Goal: Task Accomplishment & Management: Complete application form

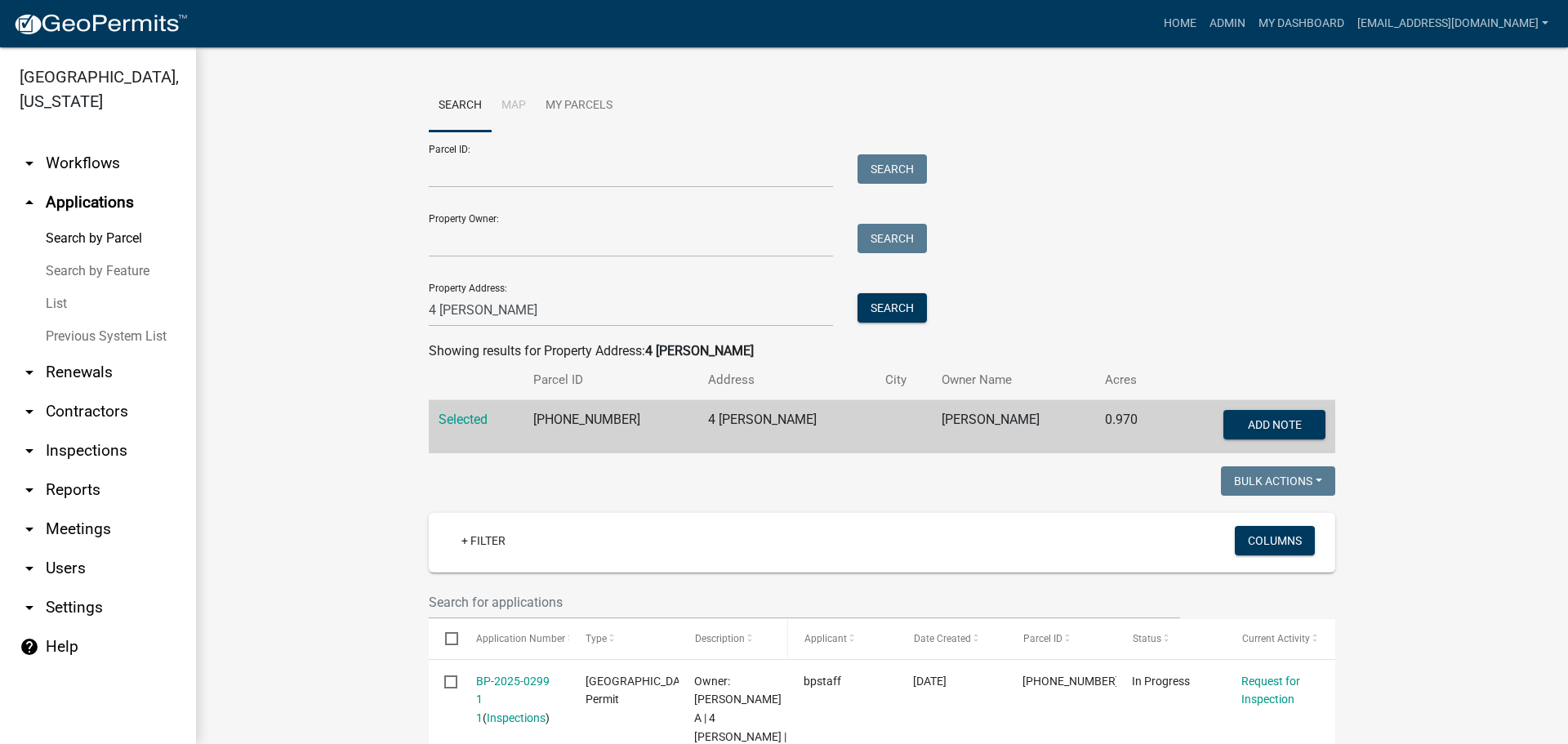
scroll to position [245, 0]
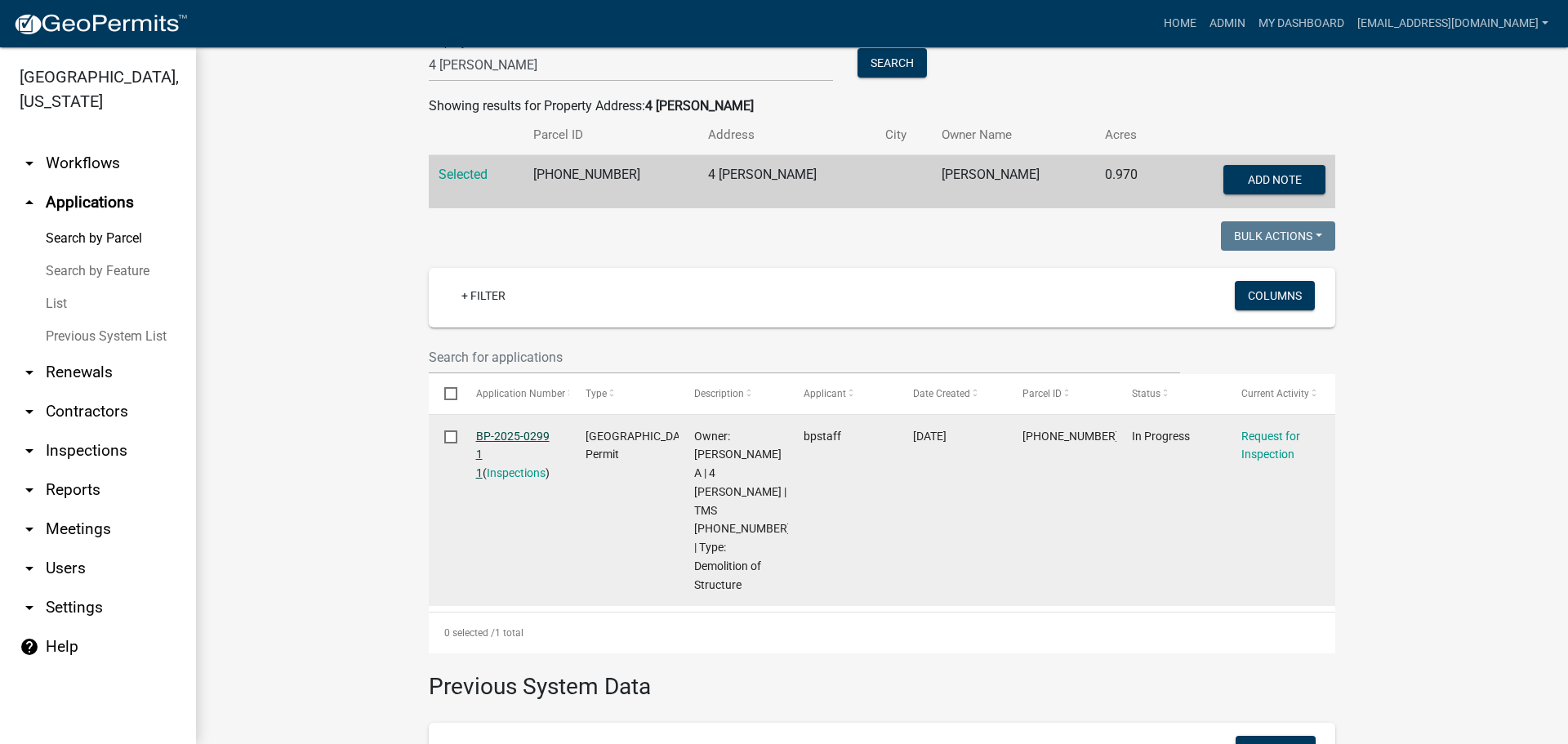
click at [520, 431] on link "BP-2025-0299 1 1" at bounding box center [513, 455] width 74 height 51
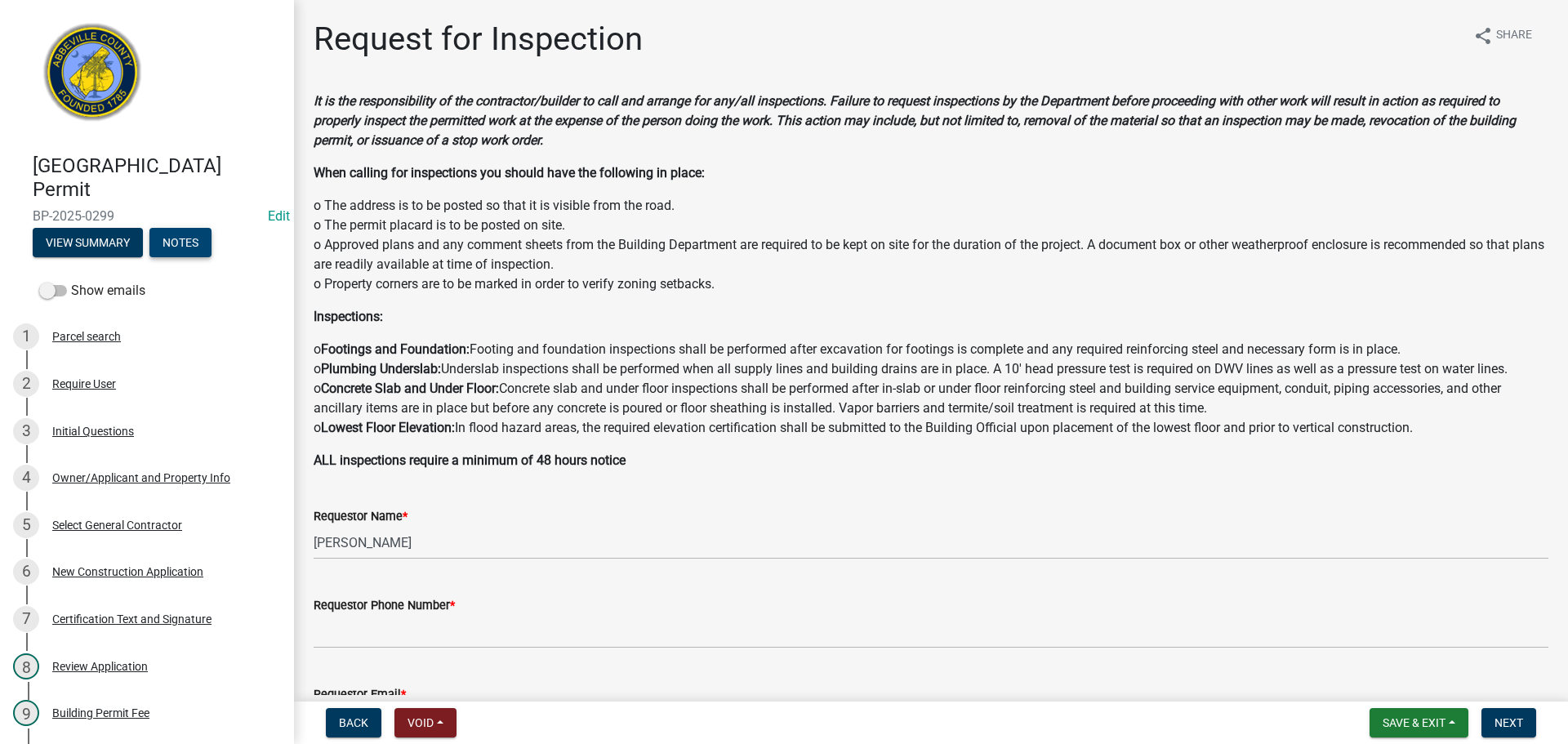
click at [176, 242] on button "Notes" at bounding box center [180, 243] width 62 height 30
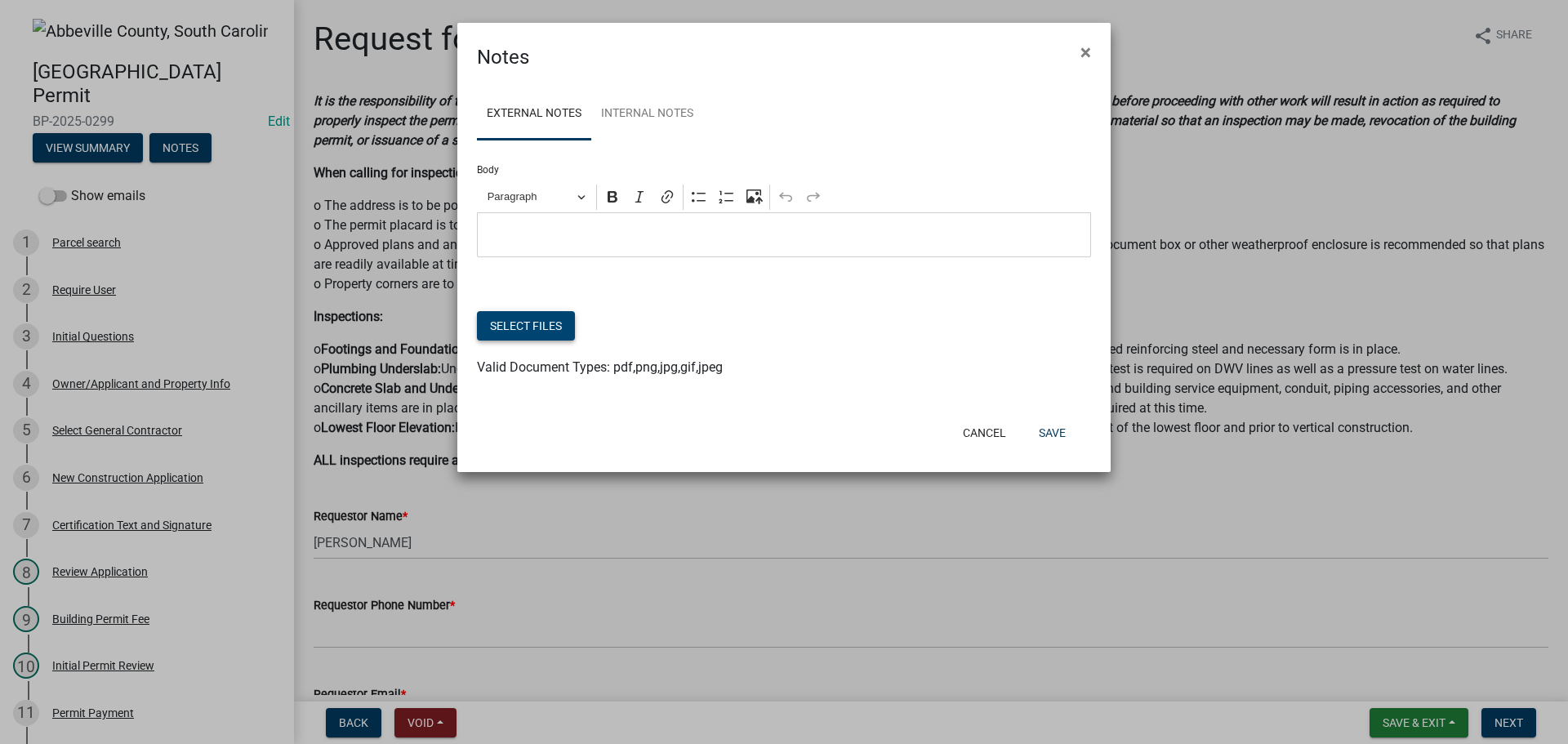
click at [525, 320] on button "Select files" at bounding box center [526, 326] width 98 height 30
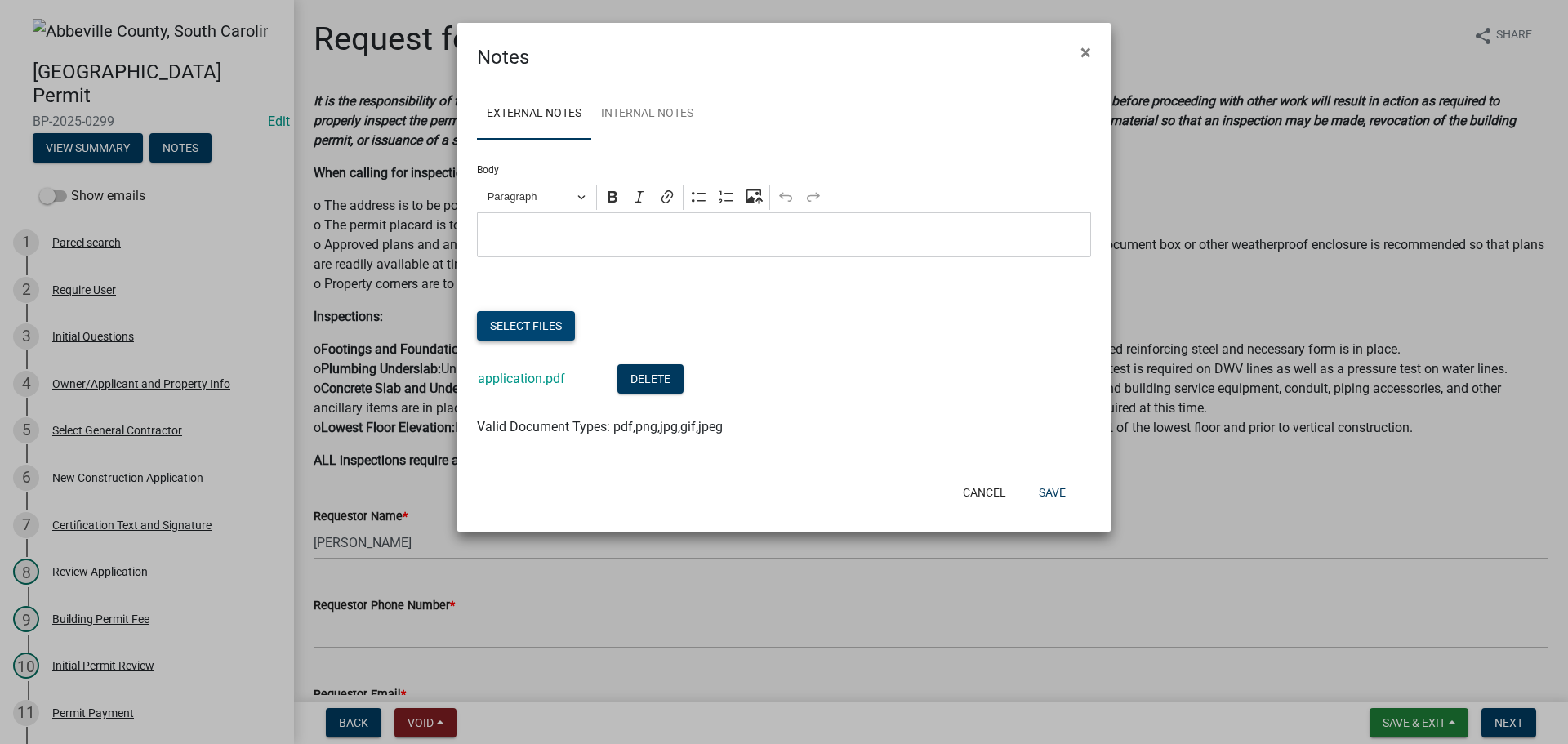
click at [551, 322] on button "Select files" at bounding box center [526, 326] width 98 height 30
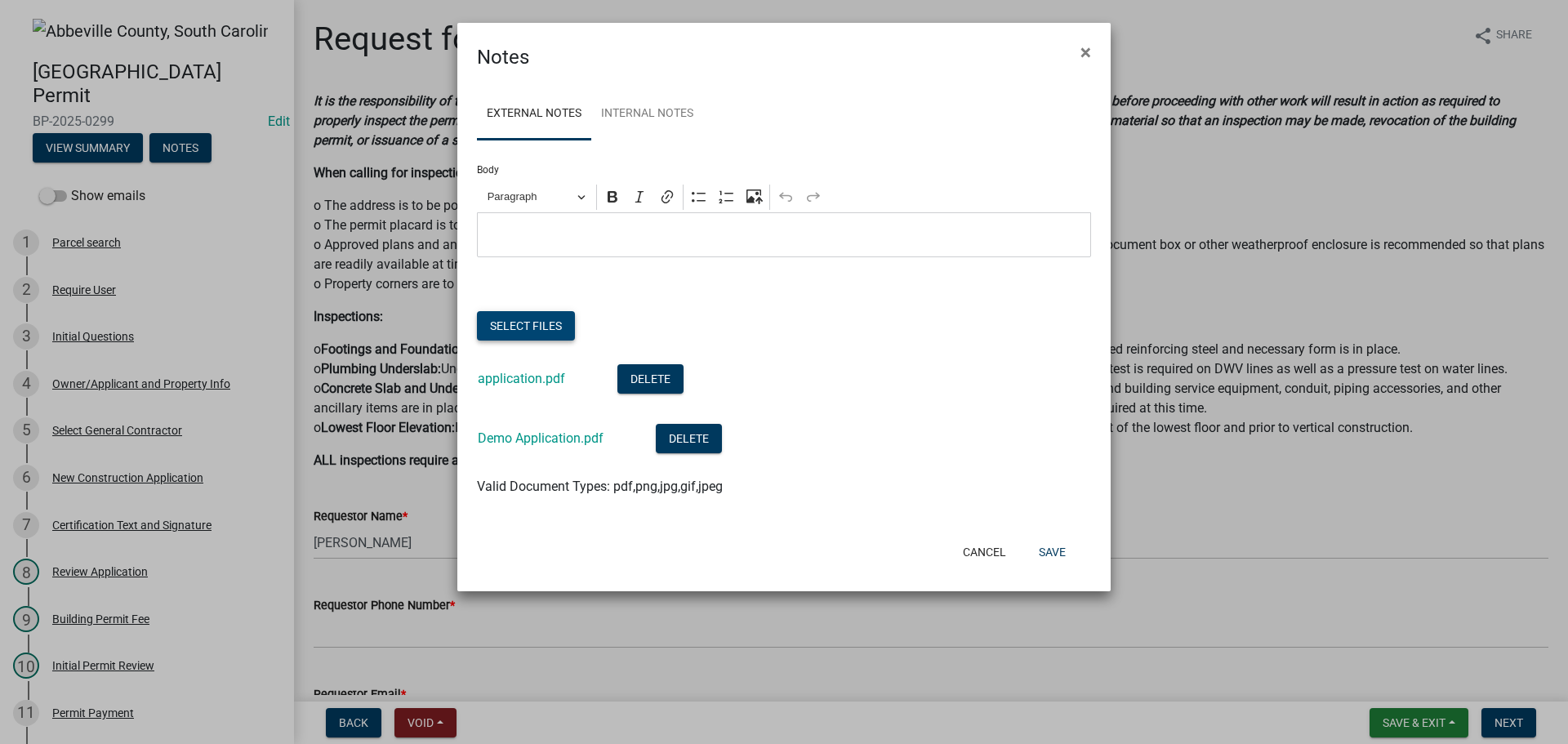
click at [542, 318] on button "Select files" at bounding box center [526, 326] width 98 height 30
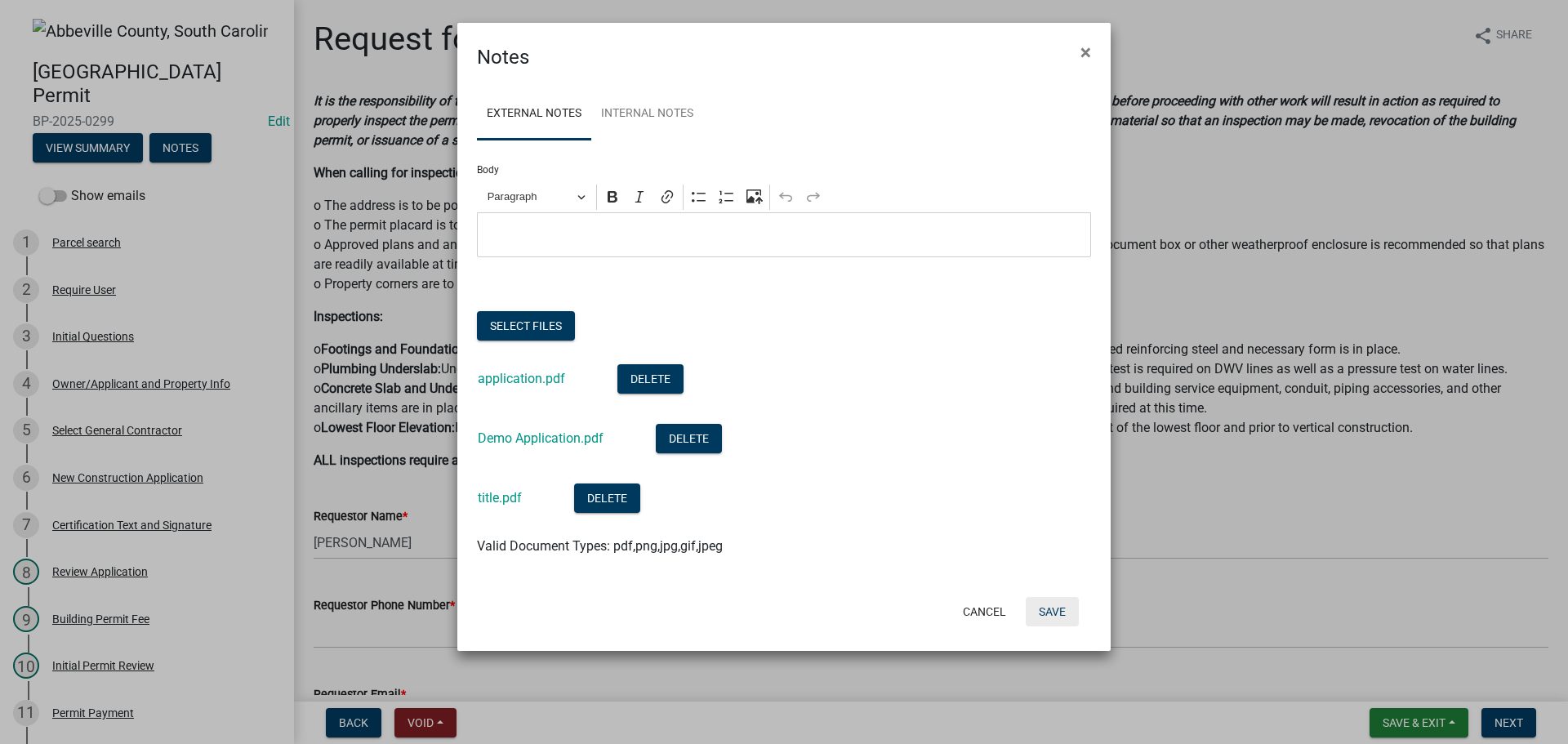
click at [1060, 607] on button "Save" at bounding box center [1052, 613] width 53 height 30
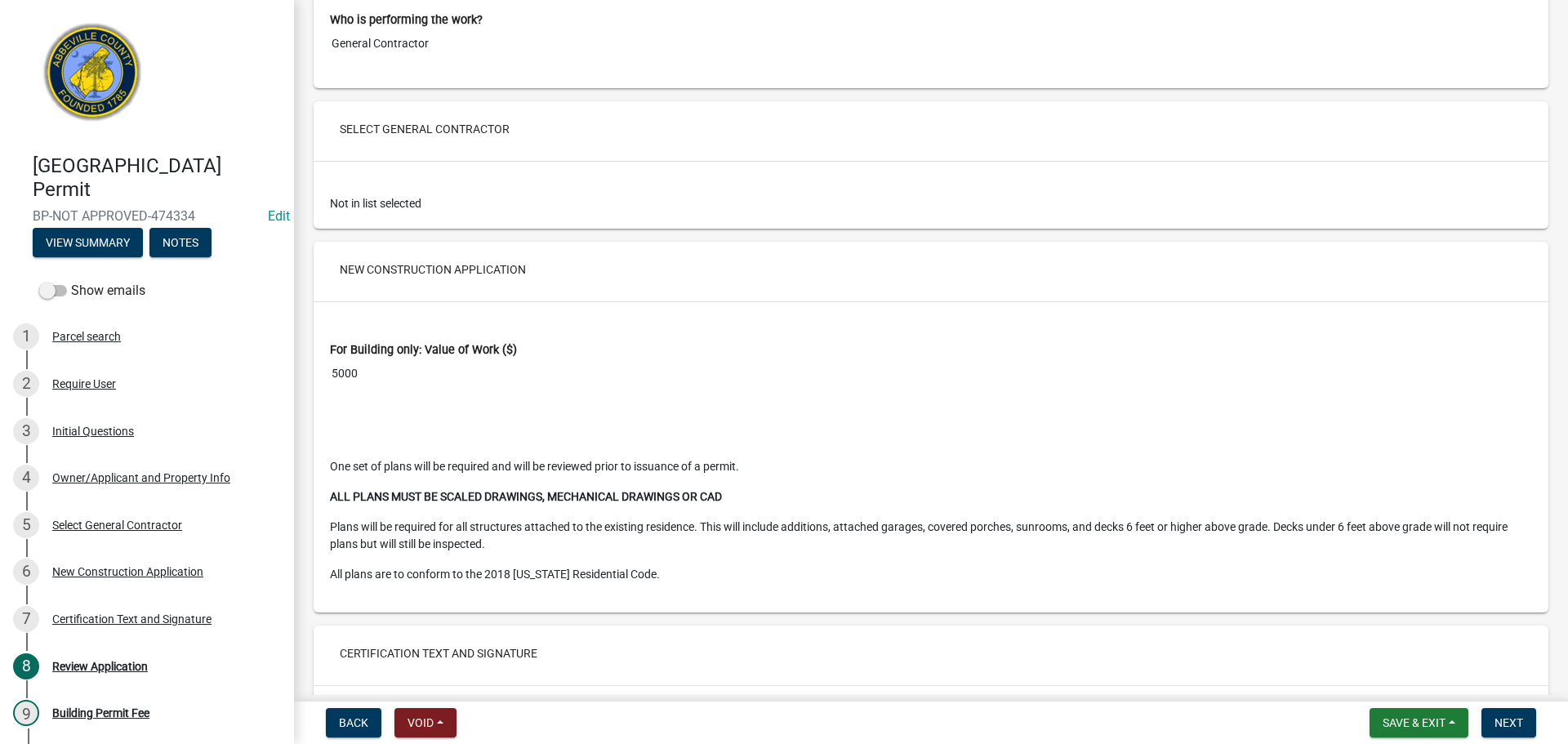
scroll to position [2720, 0]
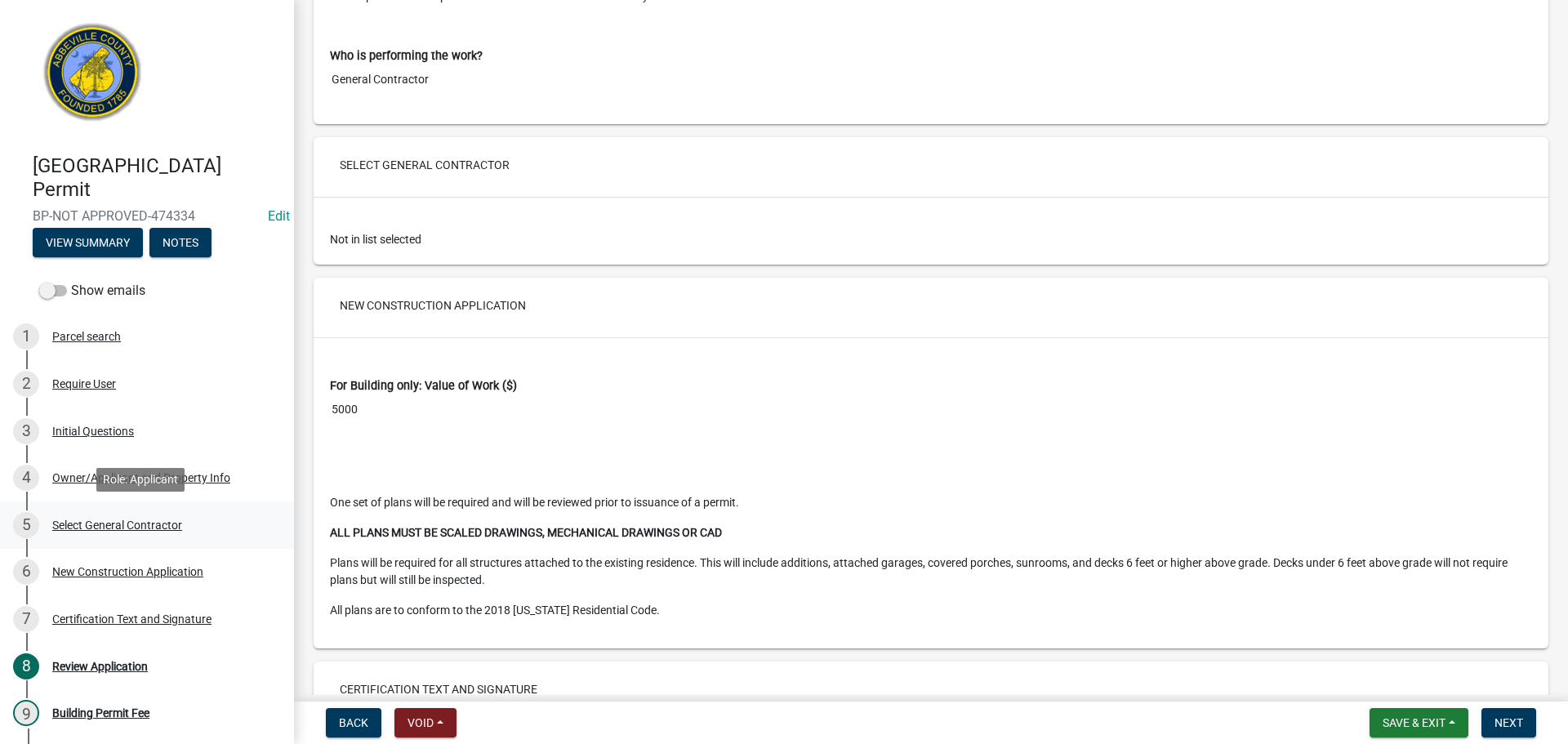
click at [127, 533] on div "5 Select General Contractor" at bounding box center [140, 525] width 255 height 26
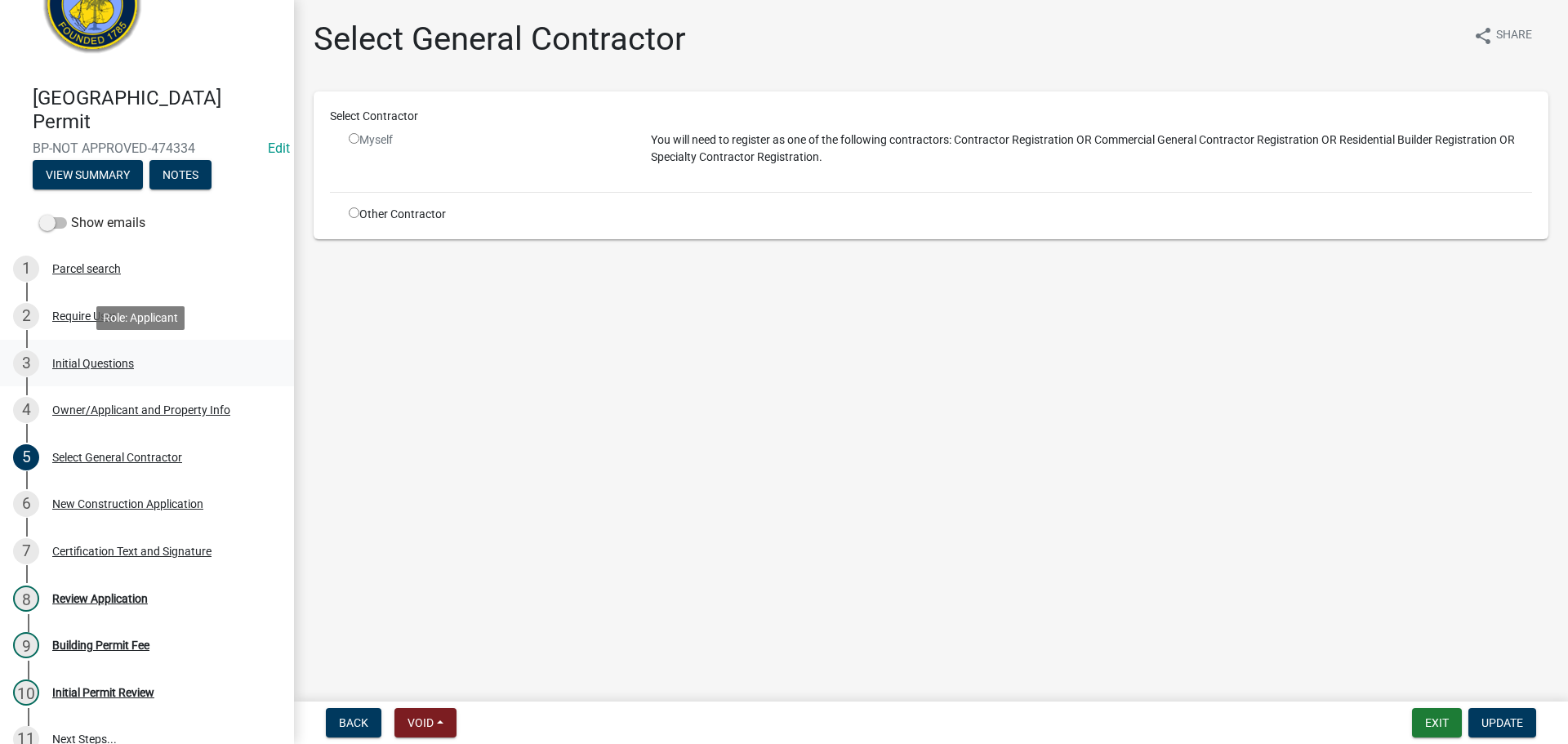
scroll to position [202, 0]
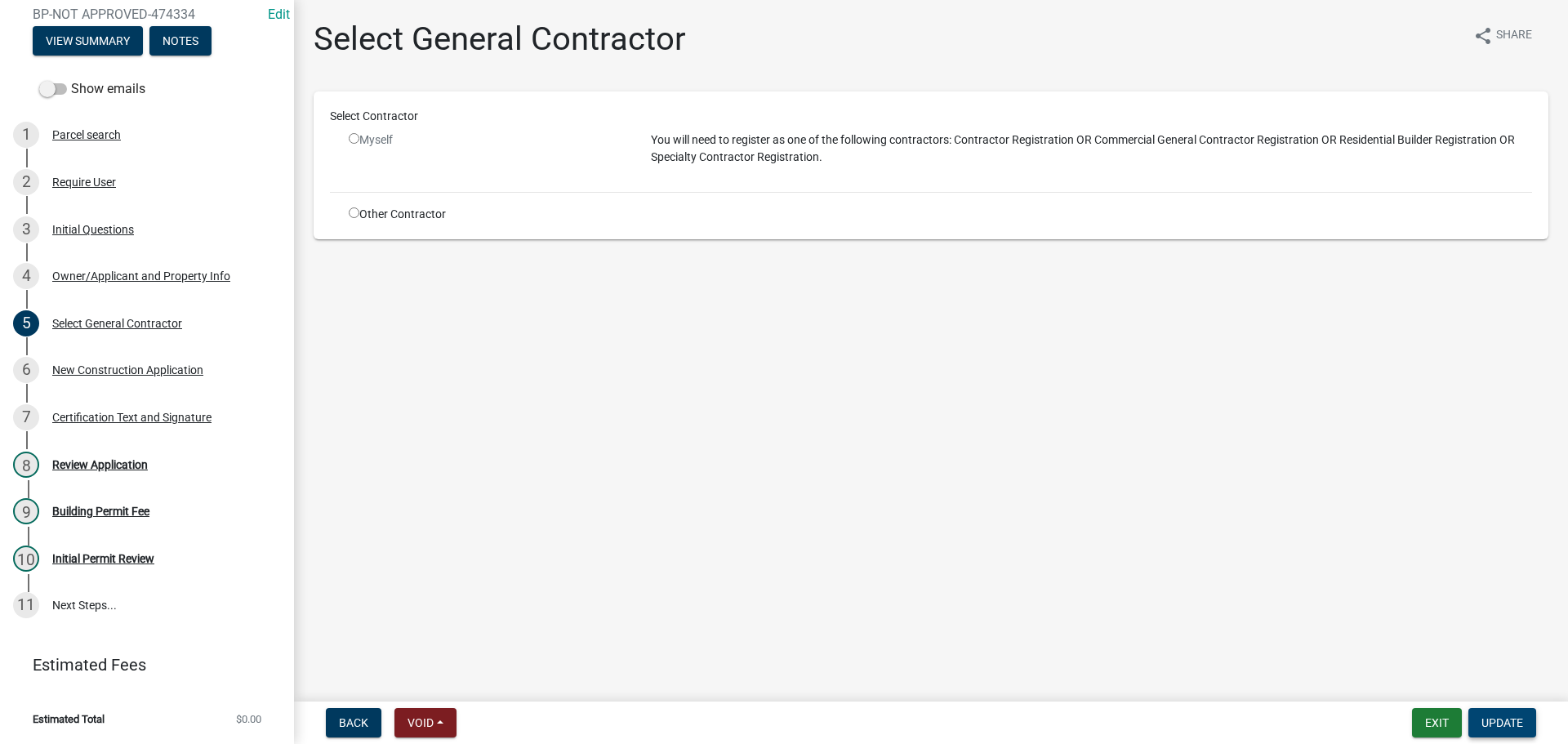
click at [1504, 717] on span "Update" at bounding box center [1502, 723] width 42 height 13
click at [110, 365] on div "New Construction Application" at bounding box center [128, 370] width 151 height 12
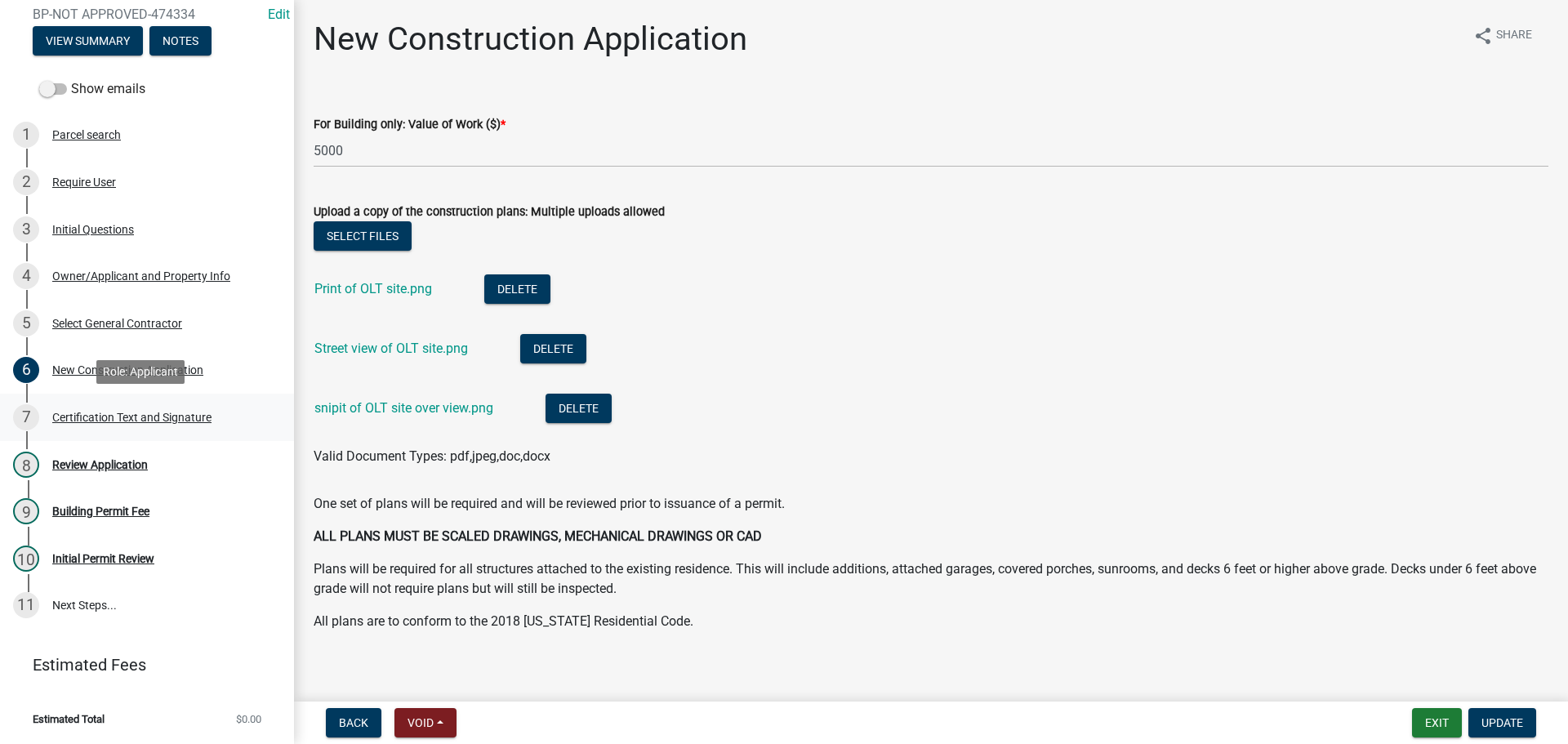
click at [107, 412] on div "Certification Text and Signature" at bounding box center [132, 418] width 159 height 12
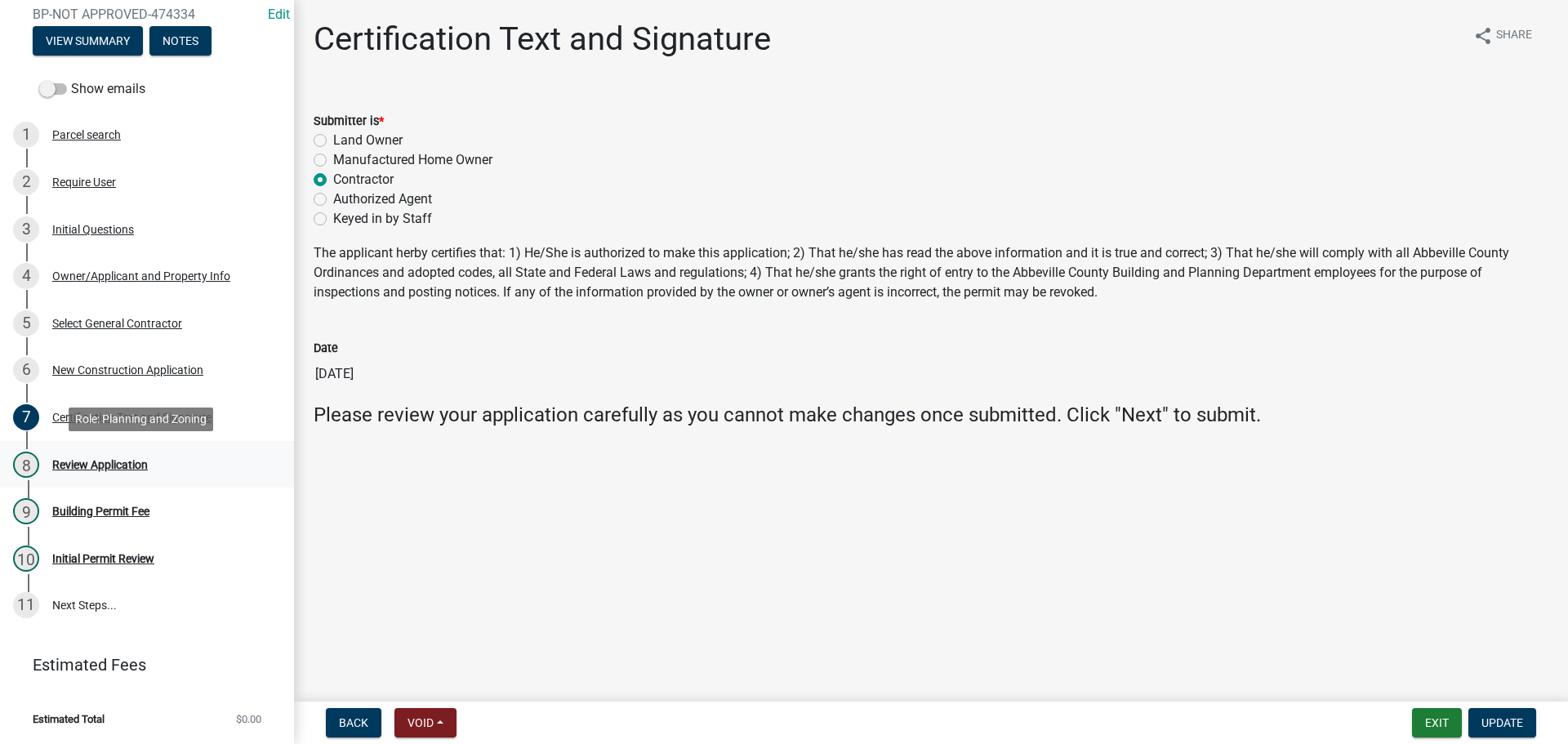
click at [95, 455] on div "8 Review Application" at bounding box center [140, 465] width 255 height 26
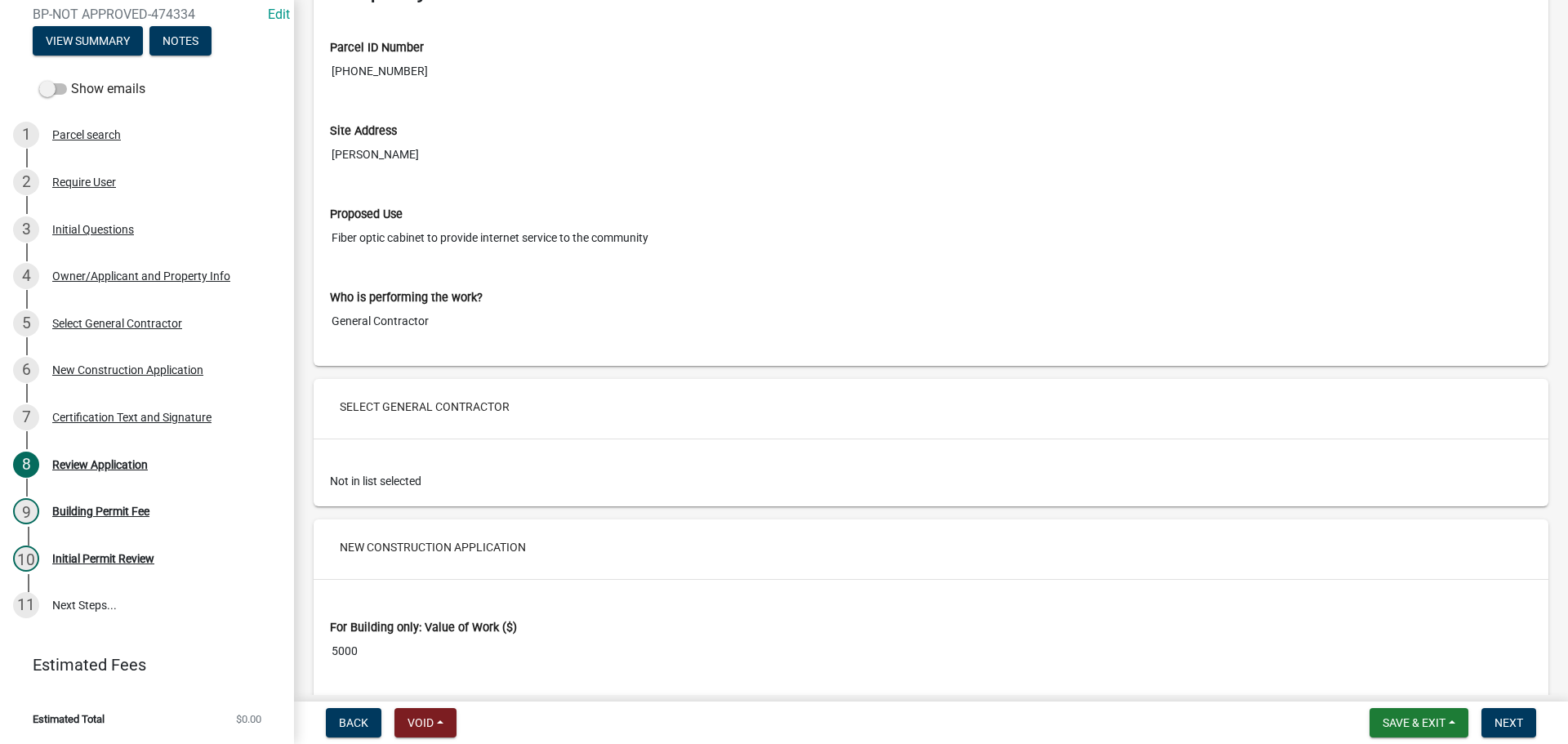
scroll to position [2697, 0]
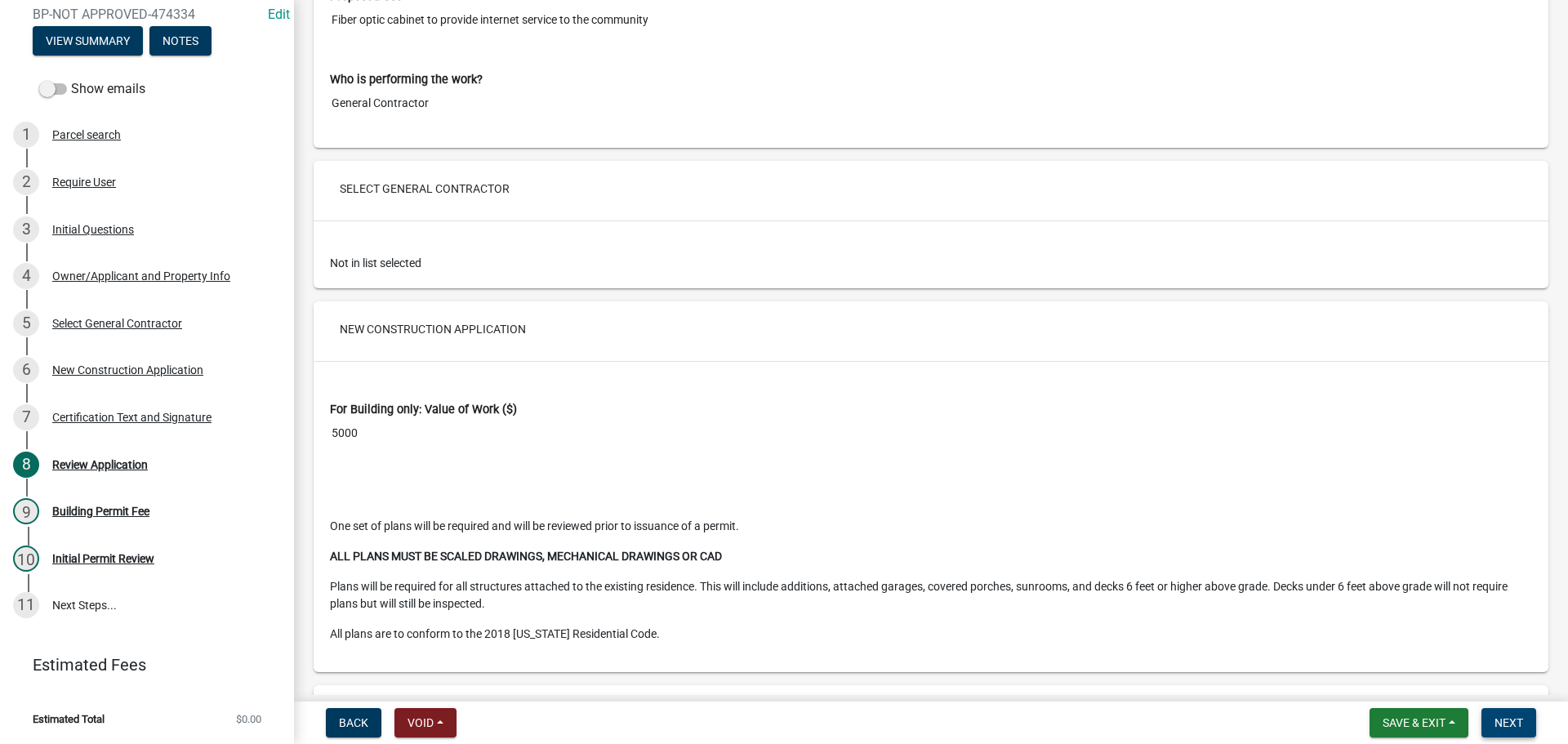
click at [1503, 719] on span "Next" at bounding box center [1508, 723] width 29 height 13
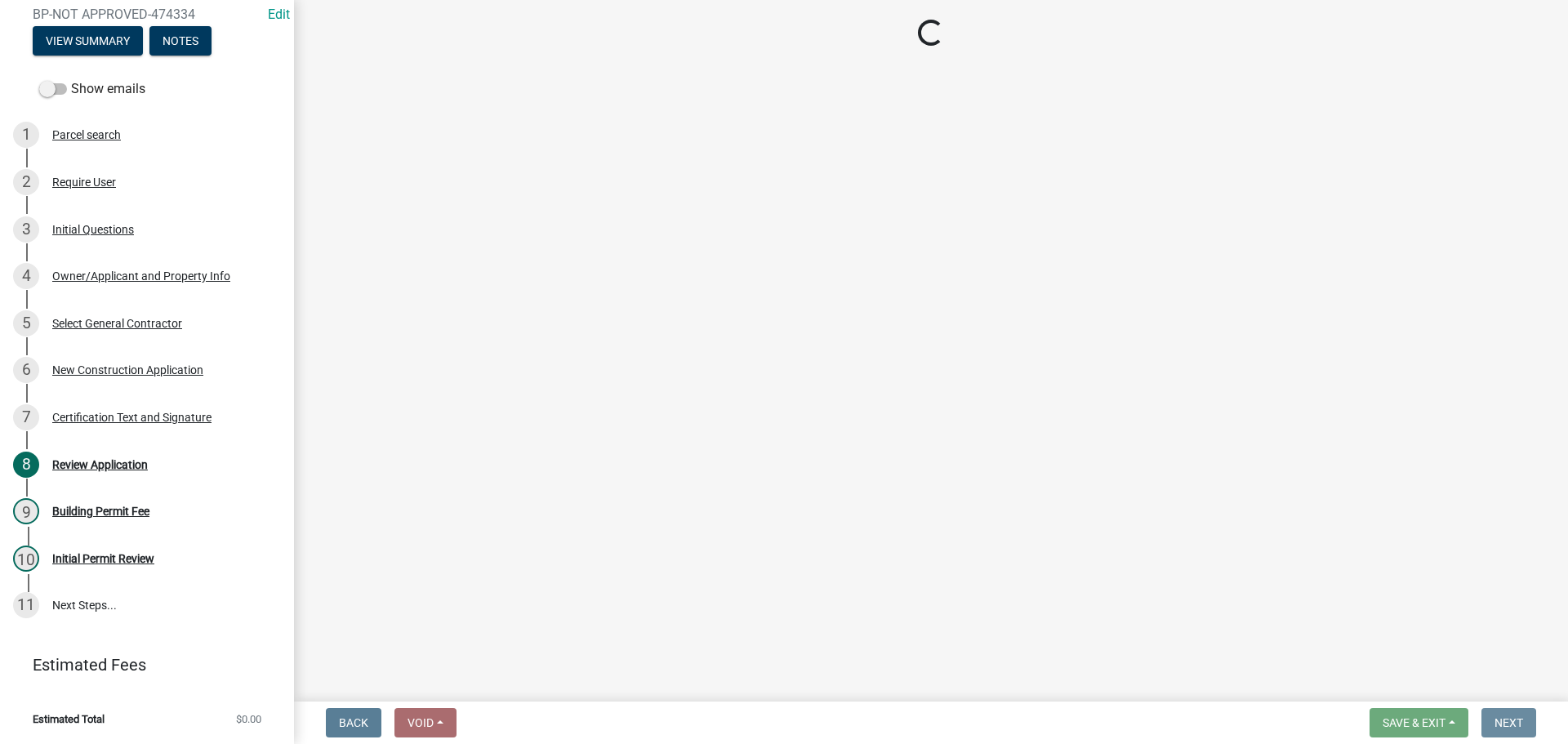
scroll to position [0, 0]
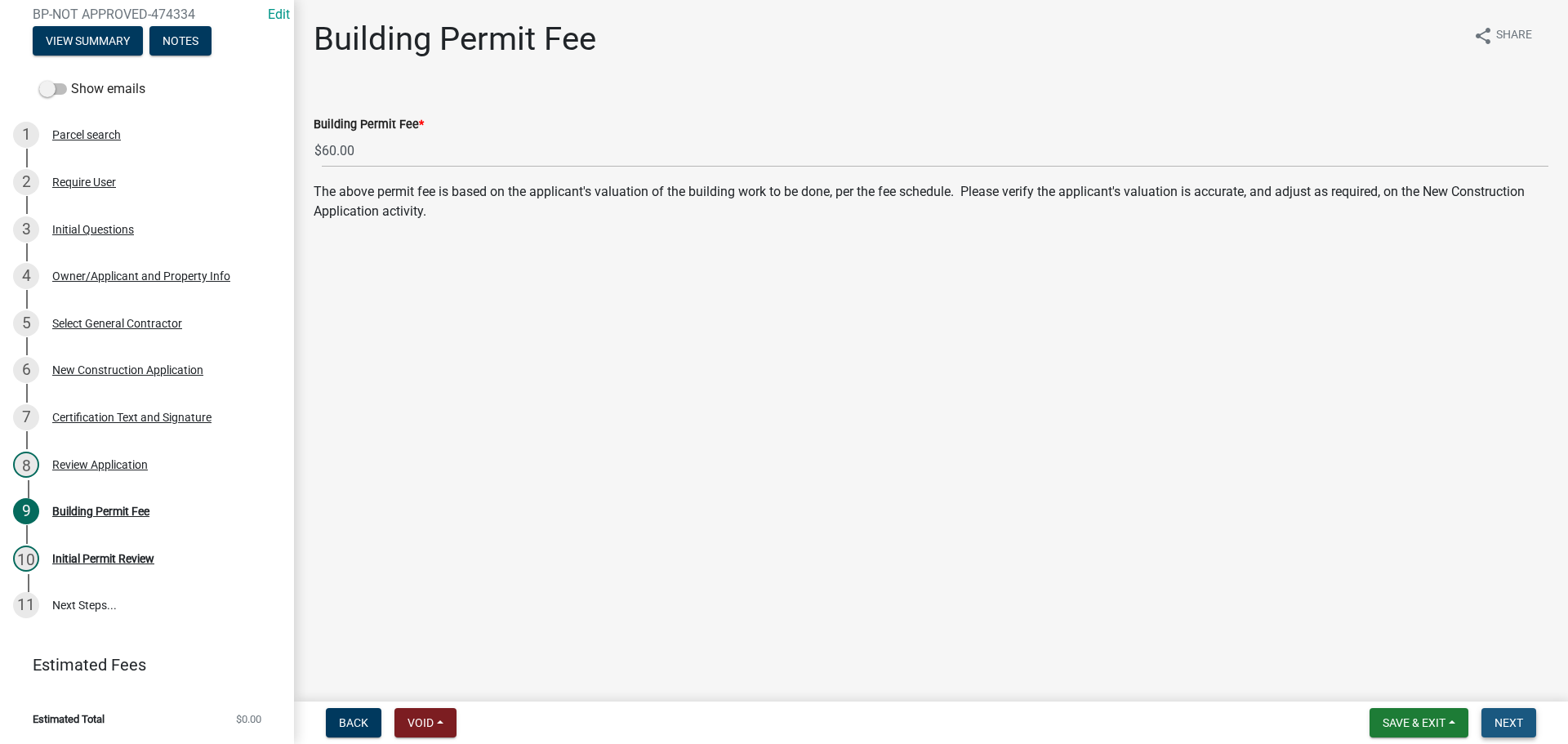
click at [1515, 726] on span "Next" at bounding box center [1508, 723] width 29 height 13
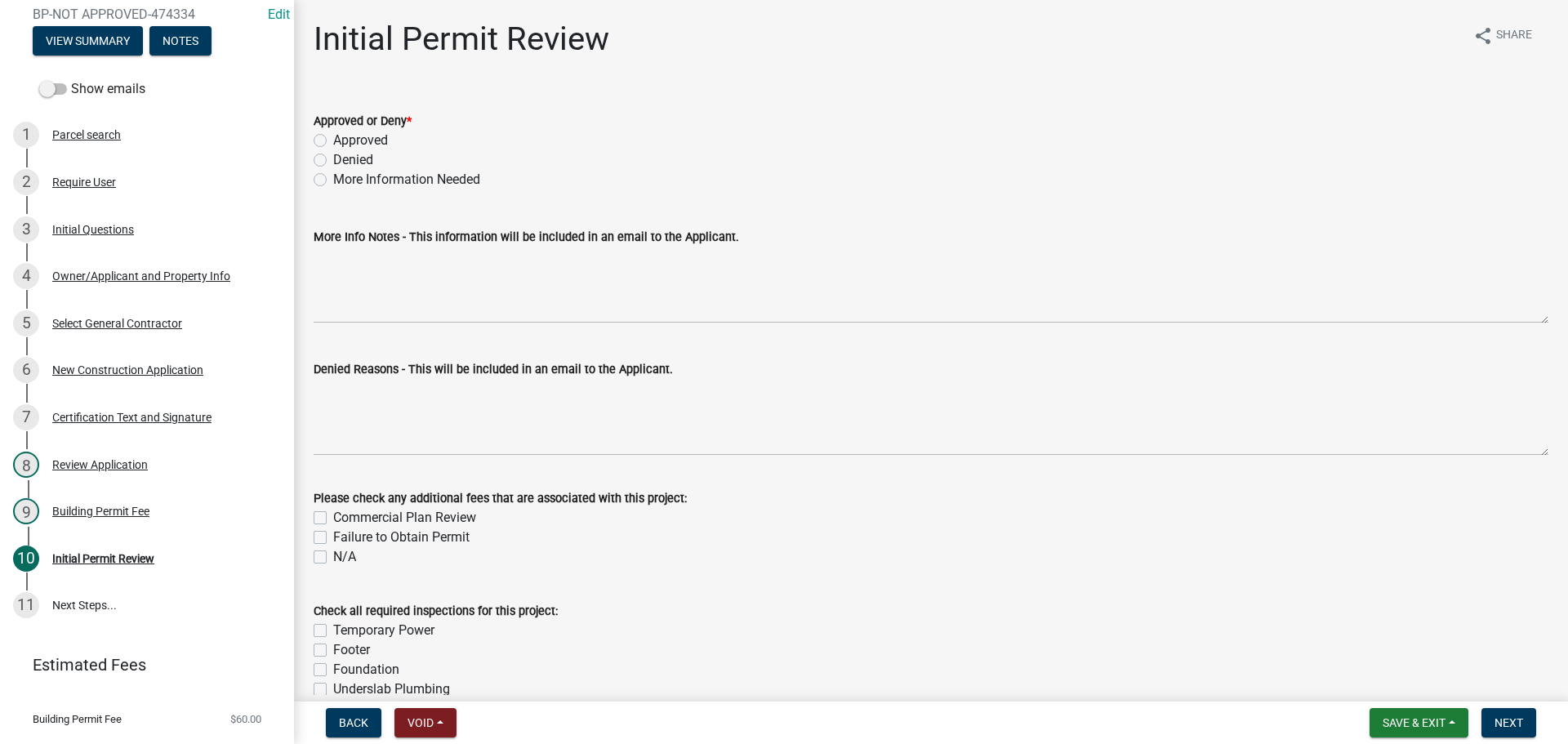
click at [424, 178] on label "More Information Needed" at bounding box center [407, 180] width 147 height 20
click at [344, 178] on input "More Information Needed" at bounding box center [338, 175] width 11 height 11
radio input "true"
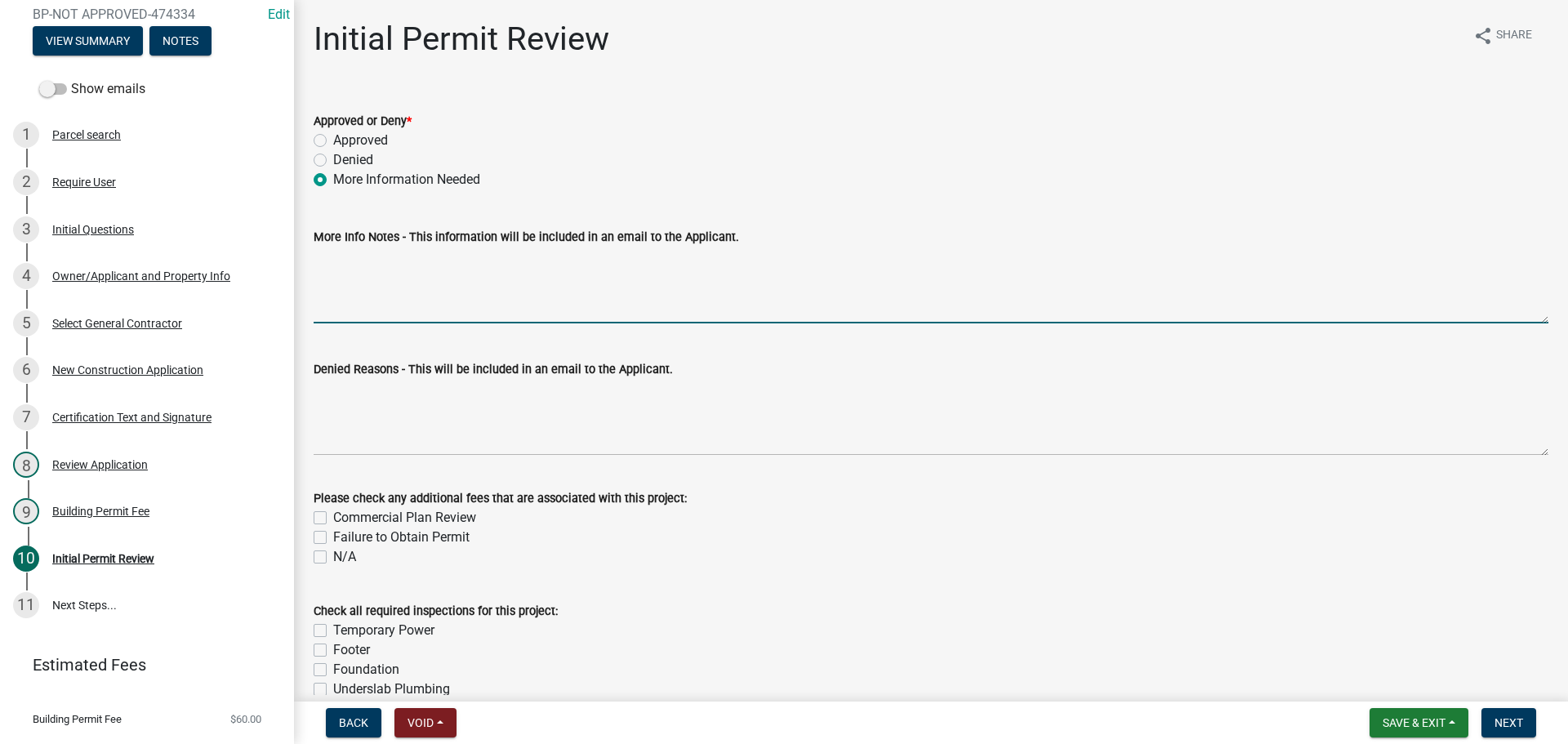
click at [362, 288] on textarea "More Info Notes - This information will be included in an email to the Applican…" at bounding box center [931, 284] width 1235 height 77
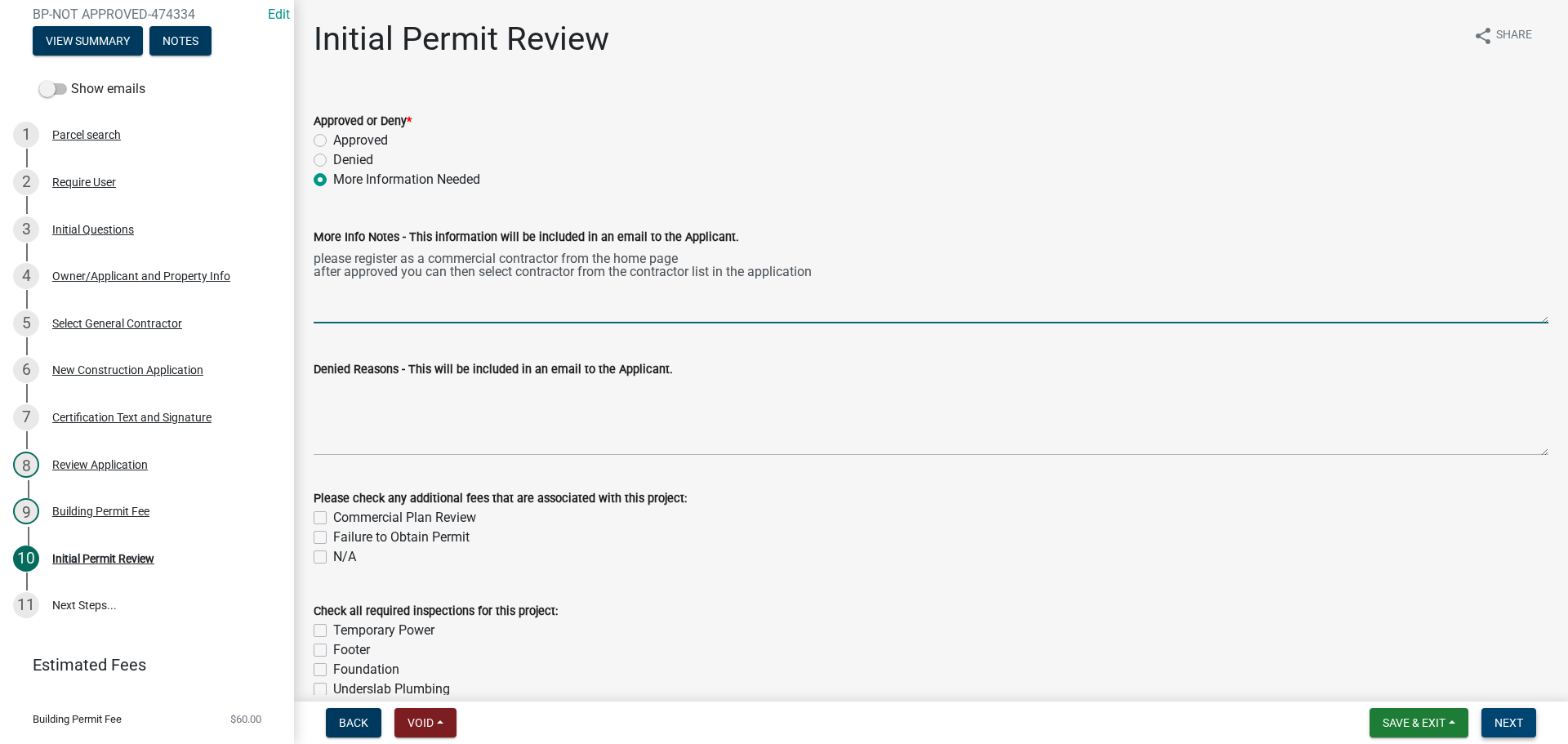
type textarea "please register as a commercial contractor from the home page after approved yo…"
click at [1508, 721] on span "Next" at bounding box center [1508, 723] width 29 height 13
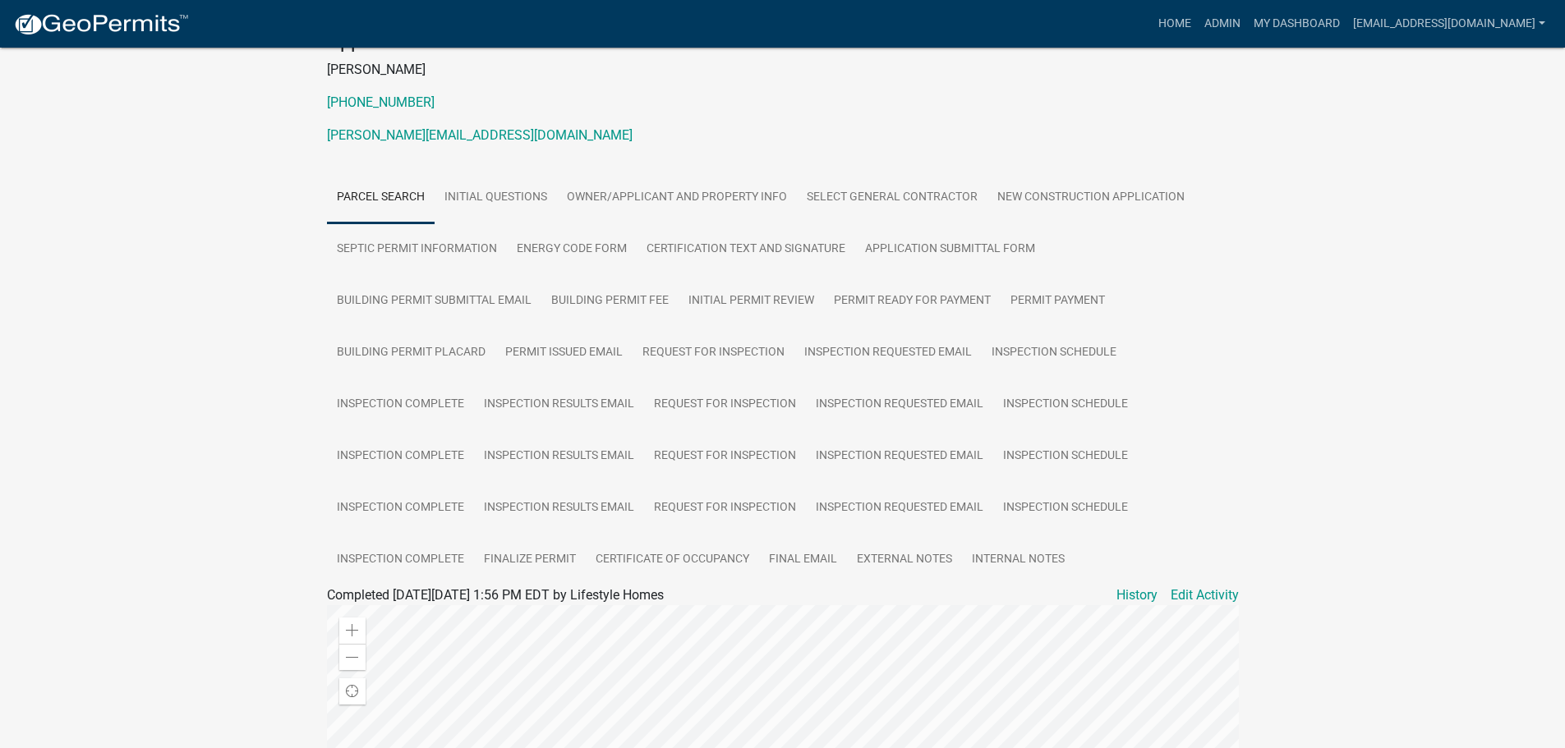
scroll to position [246, 0]
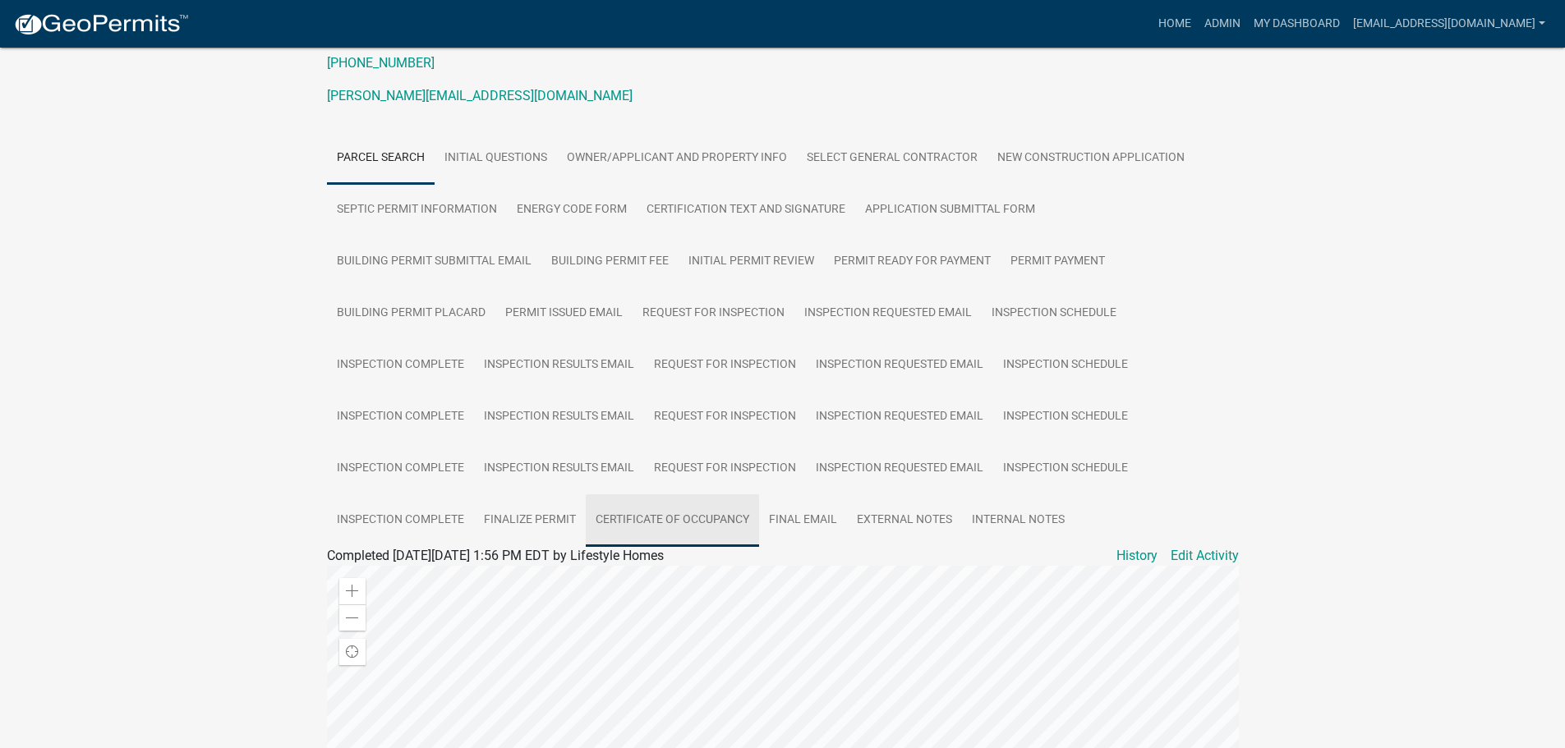
click at [677, 496] on link "Certificate of Occupancy" at bounding box center [672, 521] width 173 height 53
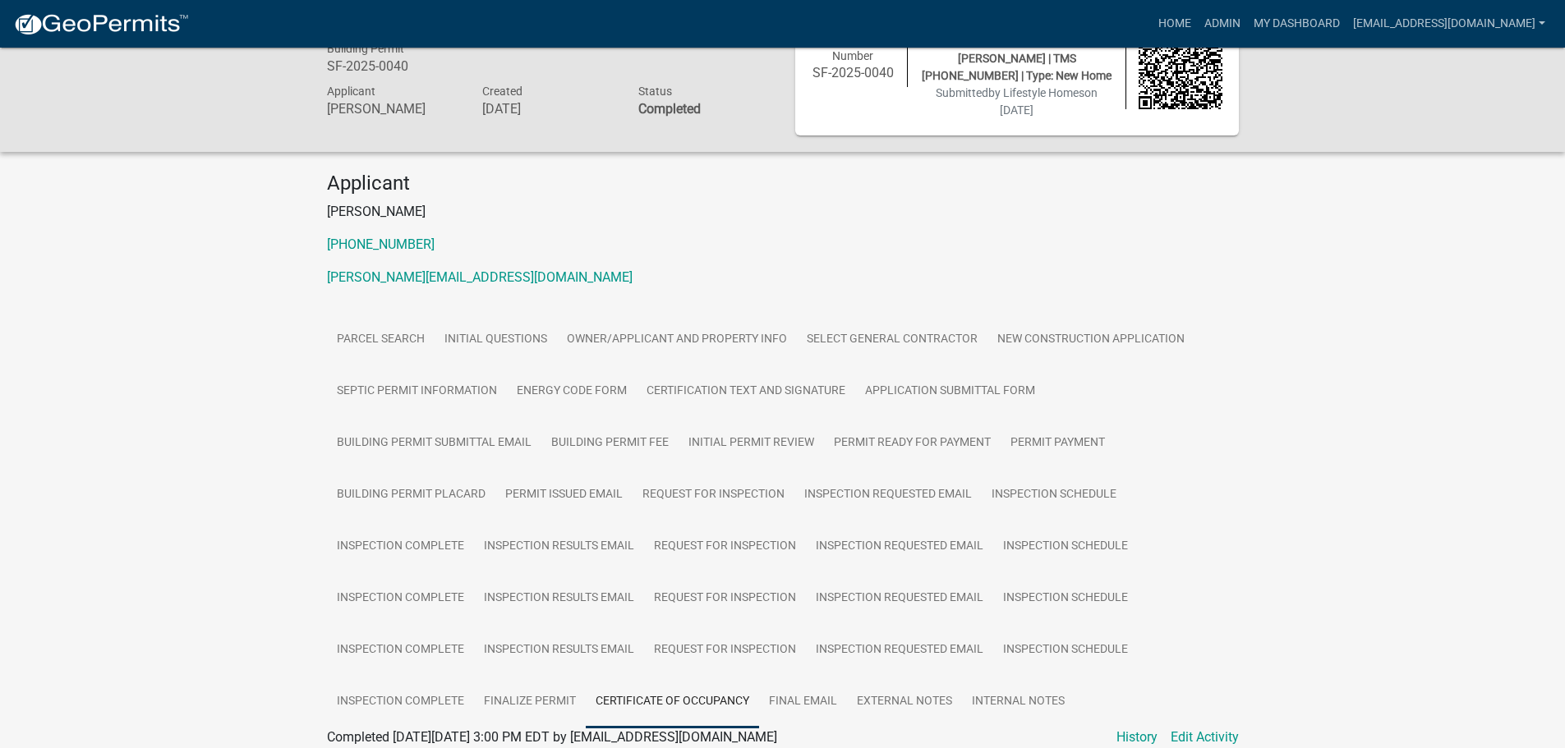
scroll to position [0, 0]
